Goal: Task Accomplishment & Management: Use online tool/utility

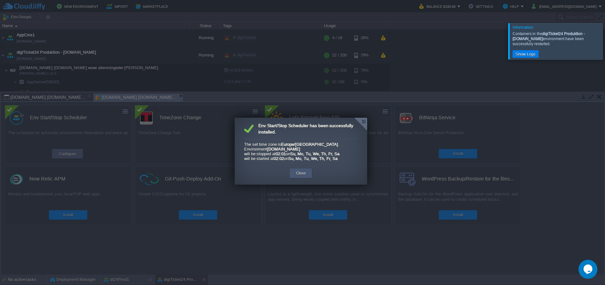
click at [299, 176] on button "Close" at bounding box center [301, 173] width 10 height 6
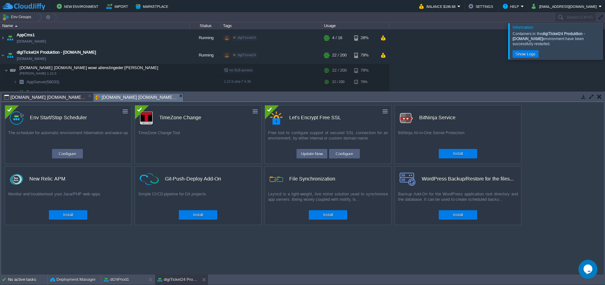
click at [604, 41] on div at bounding box center [612, 41] width 0 height 36
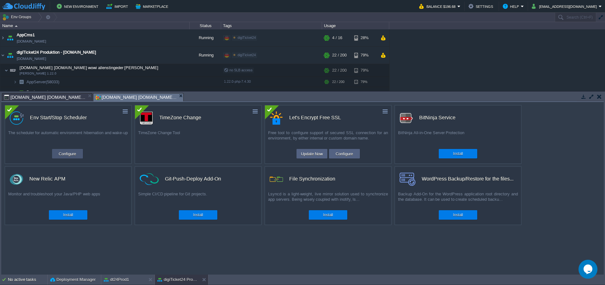
click at [67, 154] on button "Configure" at bounding box center [67, 154] width 21 height 8
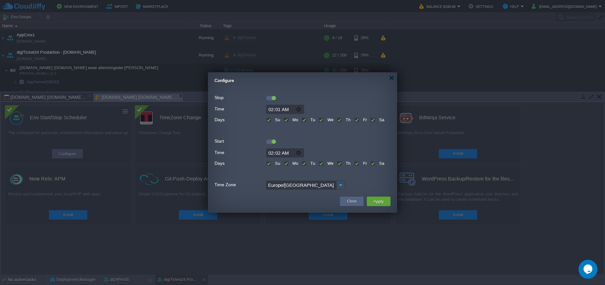
click at [281, 153] on input "02:02" at bounding box center [285, 152] width 38 height 9
type input "02:05"
click at [376, 202] on button "Apply" at bounding box center [378, 201] width 14 height 8
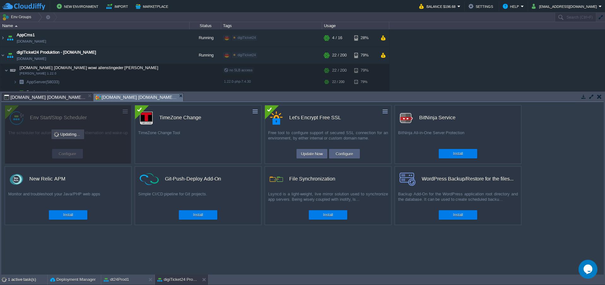
click at [469, 62] on div "AppCms1 [DOMAIN_NAME] Running digiTicket24 Edit RAM 16% CPU 20% 4 / 16 28% digi…" at bounding box center [302, 59] width 605 height 61
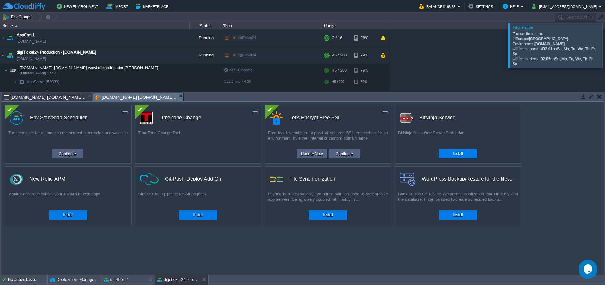
click at [604, 48] on div at bounding box center [612, 45] width 0 height 45
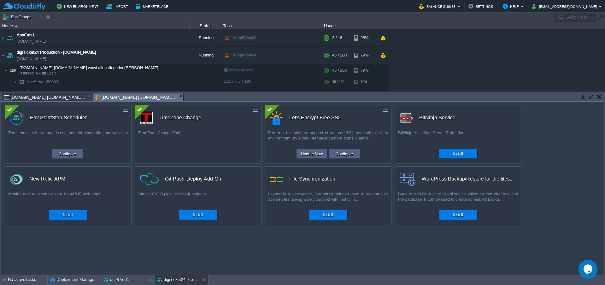
click at [476, 62] on div "AppCms1 [DOMAIN_NAME] Running digiTicket24 Edit RAM 16% CPU 1% 3 / 16 28% digiT…" at bounding box center [302, 59] width 605 height 61
click at [4, 38] on img at bounding box center [2, 37] width 5 height 17
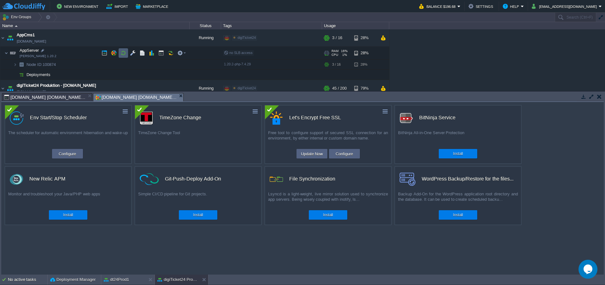
click at [124, 49] on td at bounding box center [123, 52] width 9 height 9
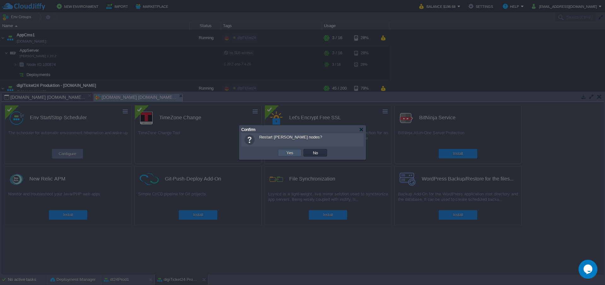
click at [290, 151] on button "Yes" at bounding box center [289, 153] width 11 height 6
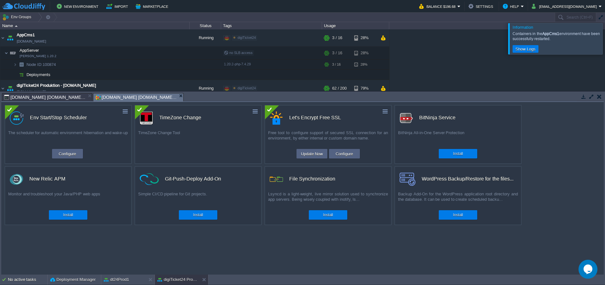
click at [604, 34] on div at bounding box center [612, 38] width 0 height 31
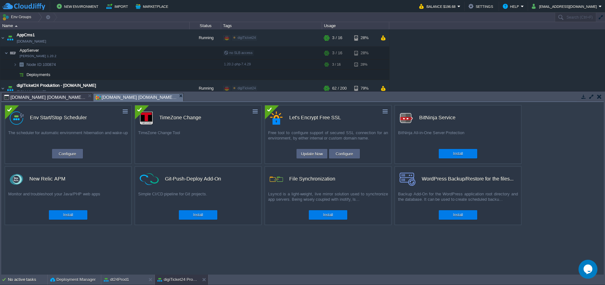
click at [489, 54] on div "AppCms1 [DOMAIN_NAME] Running digiTicket24 Edit RAM 15% CPU 10% 3 / 16 28% AppS…" at bounding box center [302, 59] width 605 height 61
